Goal: Check status

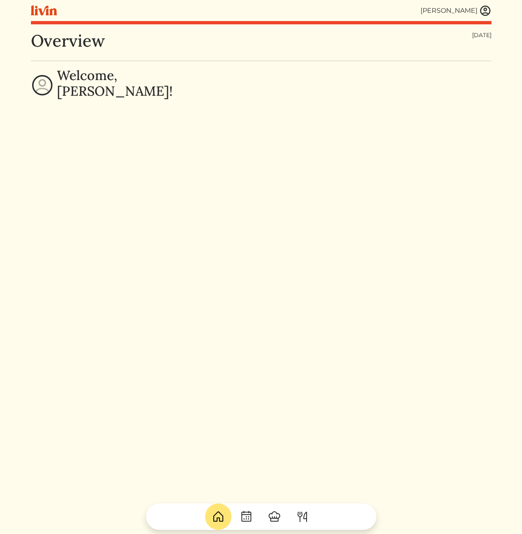
click at [487, 14] on img at bounding box center [485, 11] width 12 height 12
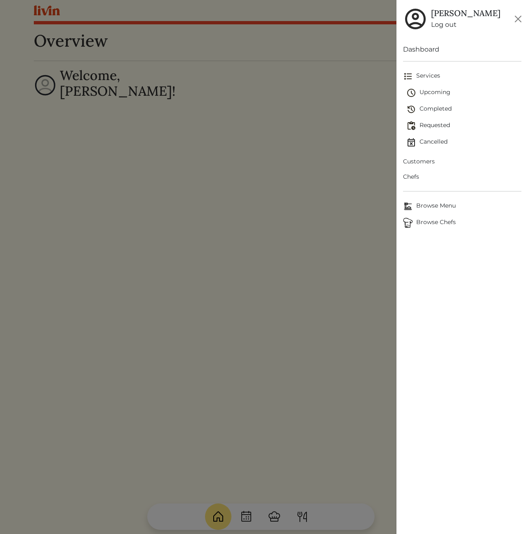
click at [436, 96] on span "Upcoming" at bounding box center [463, 93] width 115 height 10
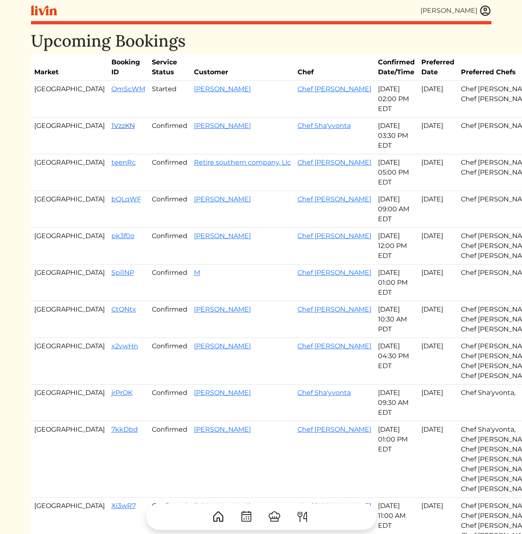
click at [111, 130] on link "1VzzKN" at bounding box center [123, 126] width 24 height 8
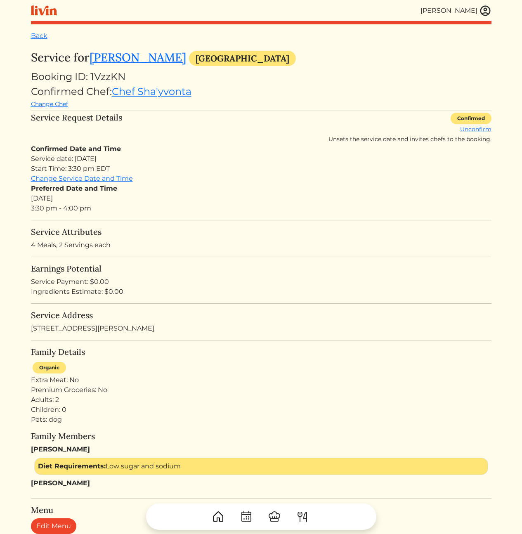
drag, startPoint x: 235, startPoint y: 251, endPoint x: 230, endPoint y: 235, distance: 16.4
click at [89, 180] on link "Change Service Date and Time" at bounding box center [82, 178] width 102 height 8
